Goal: Book appointment/travel/reservation

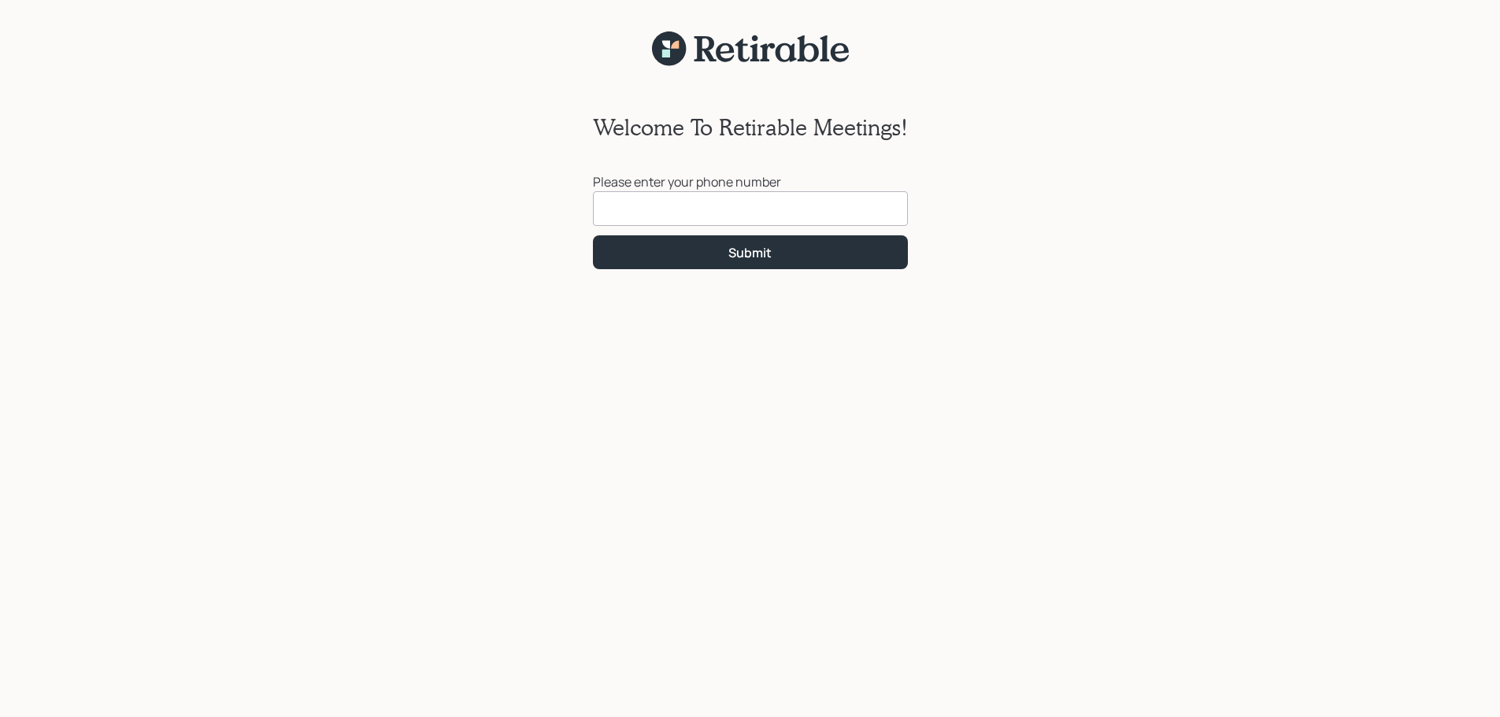
click at [620, 213] on input at bounding box center [750, 208] width 315 height 35
type input "[PHONE_NUMBER]"
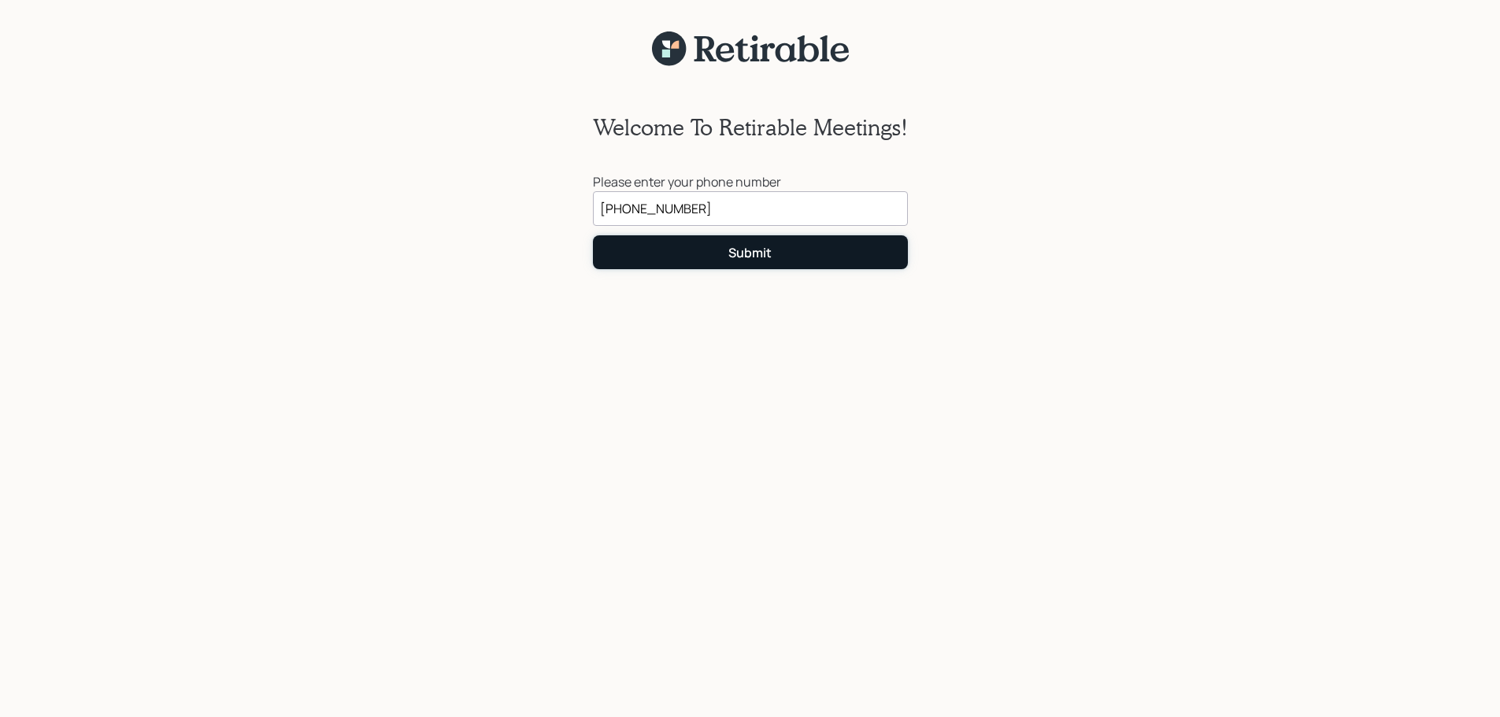
click at [692, 259] on button "Submit" at bounding box center [750, 252] width 315 height 34
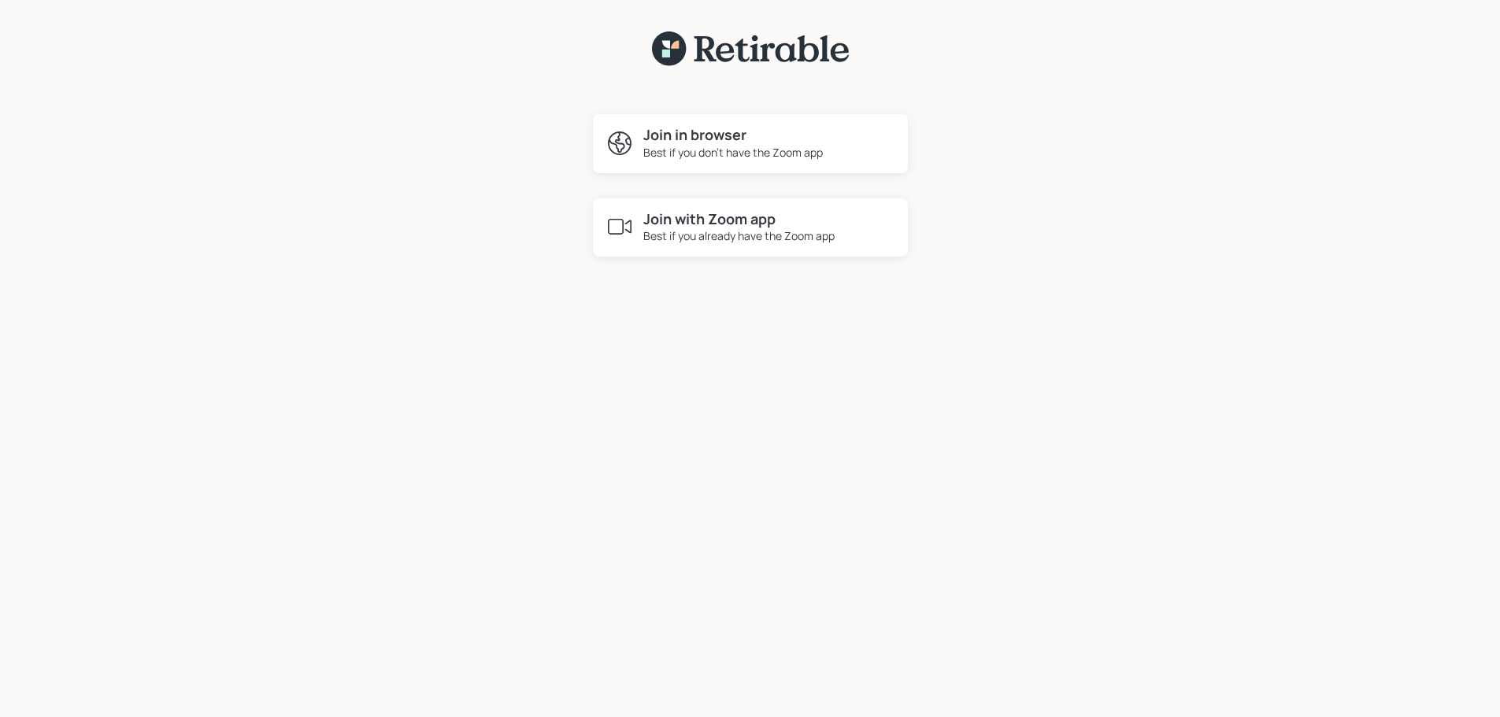
click at [756, 234] on div "Best if you already have the Zoom app" at bounding box center [738, 236] width 191 height 17
click at [748, 157] on div "Best if you don't have the Zoom app" at bounding box center [732, 152] width 179 height 17
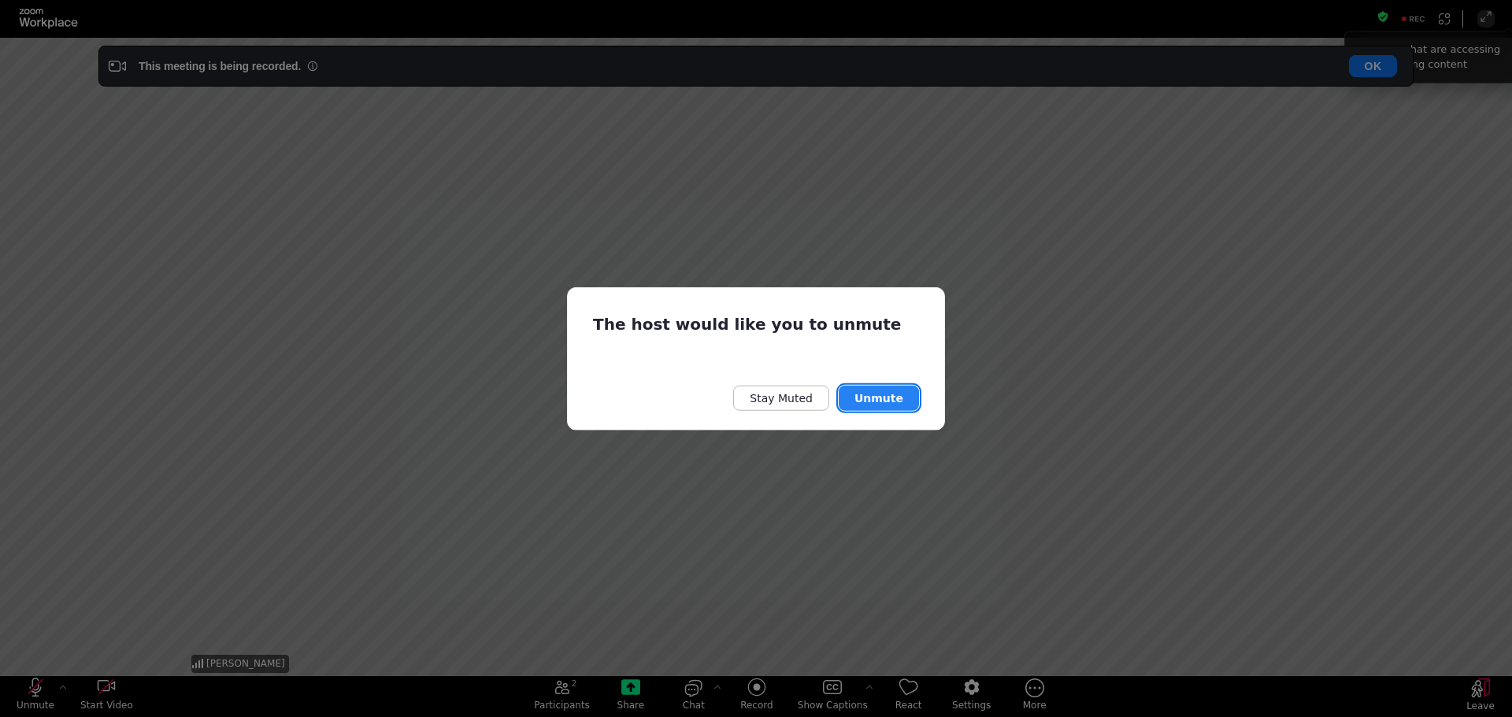
click at [864, 394] on button "Unmute" at bounding box center [878, 398] width 80 height 25
